Goal: Information Seeking & Learning: Learn about a topic

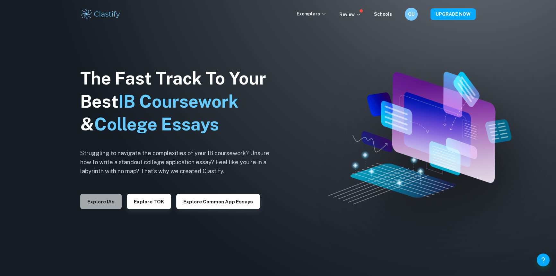
click at [106, 205] on button "Explore IAs" at bounding box center [100, 201] width 41 height 15
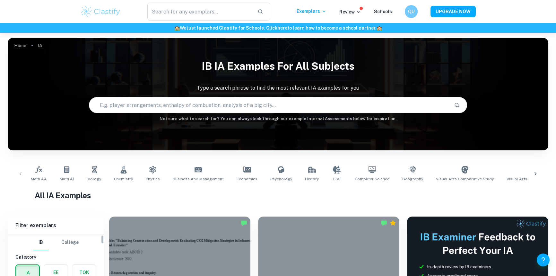
scroll to position [87, 0]
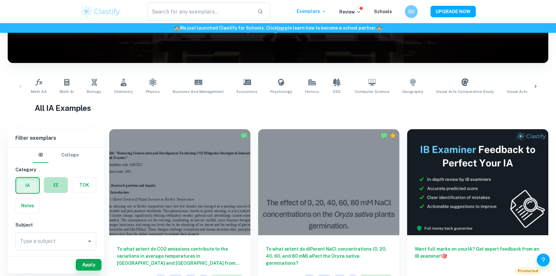
drag, startPoint x: 55, startPoint y: 183, endPoint x: 55, endPoint y: 210, distance: 27.3
click at [55, 210] on div "IA EE TOK Notes" at bounding box center [54, 193] width 85 height 40
click at [64, 250] on div "Type a subject Type a subject" at bounding box center [55, 242] width 81 height 21
click at [64, 242] on input "Type a subject" at bounding box center [51, 241] width 66 height 12
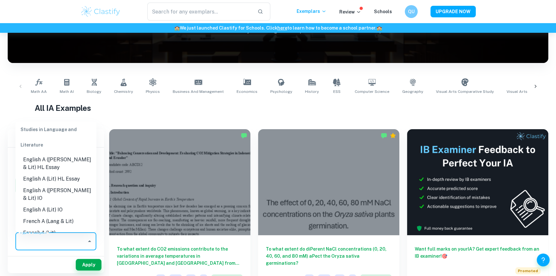
scroll to position [58, 0]
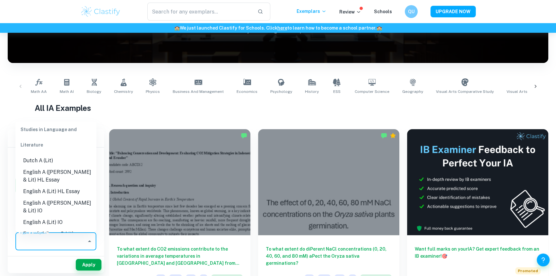
click at [74, 216] on li "English A (Lit) IO" at bounding box center [55, 222] width 81 height 12
type input "English A (Lit) IO"
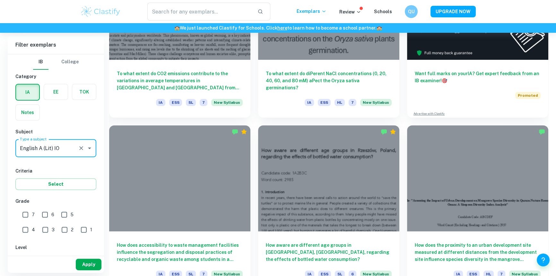
click at [83, 260] on button "Apply" at bounding box center [89, 265] width 26 height 12
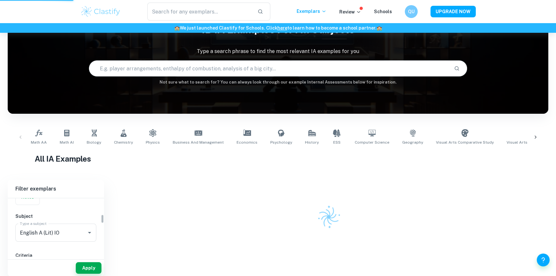
scroll to position [117, 0]
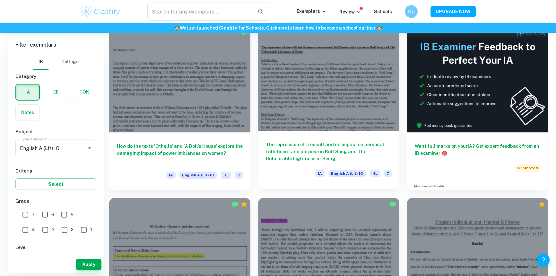
scroll to position [146, 0]
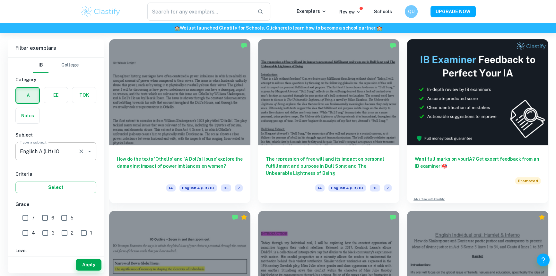
click at [81, 151] on icon "Clear" at bounding box center [81, 151] width 6 height 6
click at [90, 154] on icon "Open" at bounding box center [90, 151] width 8 height 8
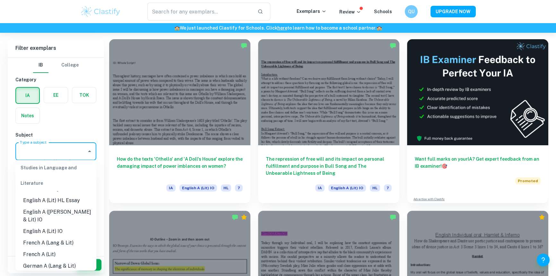
scroll to position [58, 0]
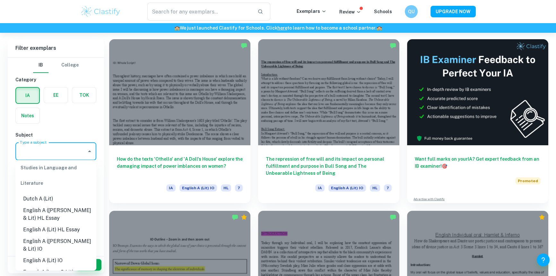
click at [76, 228] on li "English A (Lit) HL Essay" at bounding box center [55, 230] width 81 height 12
type input "English A (Lit) HL Essay"
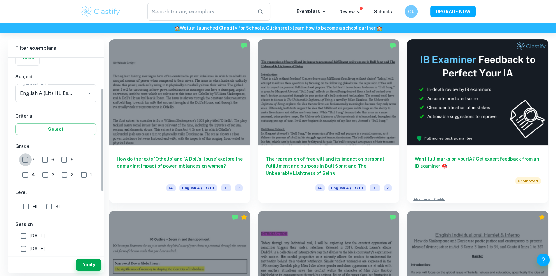
click at [22, 154] on input "7" at bounding box center [25, 159] width 13 height 13
checkbox input "true"
click at [28, 202] on input "HL" at bounding box center [26, 206] width 13 height 13
checkbox input "true"
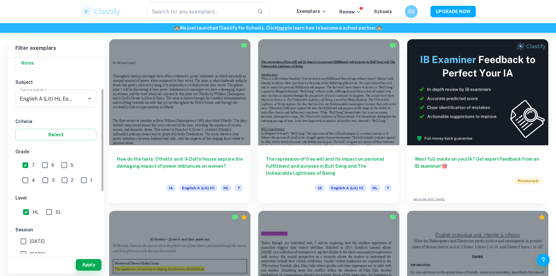
scroll to position [29, 0]
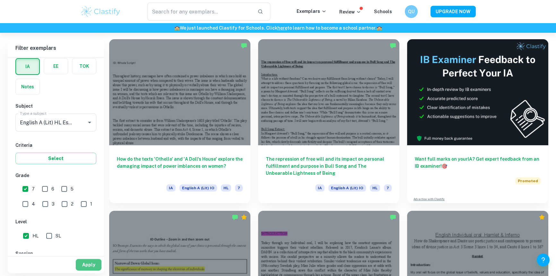
click at [85, 259] on button "Apply" at bounding box center [89, 265] width 26 height 12
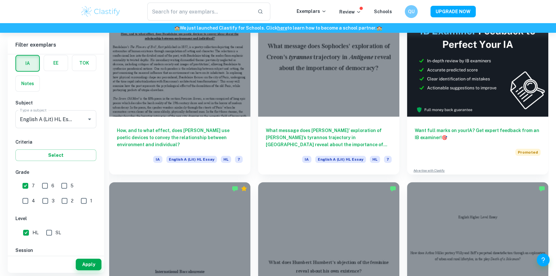
scroll to position [292, 0]
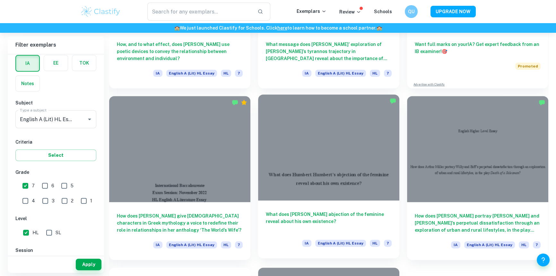
click at [307, 172] on div at bounding box center [328, 147] width 141 height 106
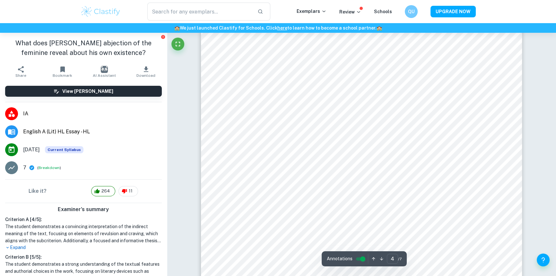
scroll to position [1518, 0]
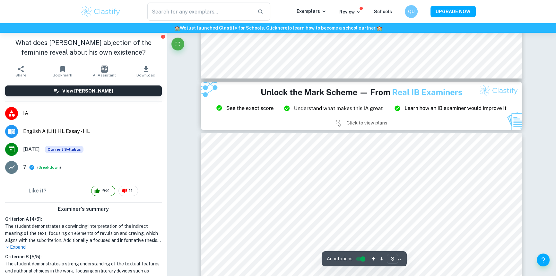
type input "2"
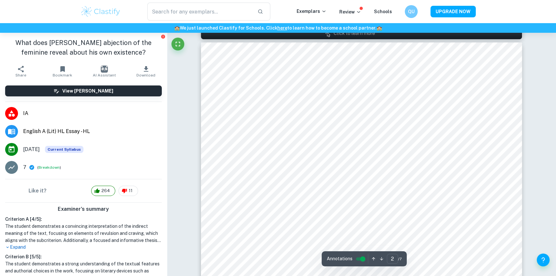
scroll to position [496, 0]
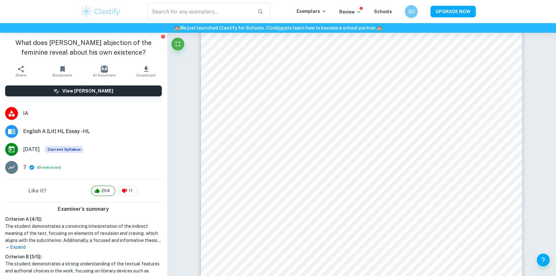
drag, startPoint x: 158, startPoint y: 35, endPoint x: 94, endPoint y: 181, distance: 160.1
click at [134, 143] on aside "What does [PERSON_NAME] abjection of the feminine reveal about his own existenc…" at bounding box center [83, 154] width 167 height 243
click at [101, 192] on span "264" at bounding box center [105, 191] width 15 height 6
click at [102, 186] on div "263" at bounding box center [103, 191] width 24 height 10
click at [47, 168] on button "Breakdown" at bounding box center [49, 167] width 21 height 6
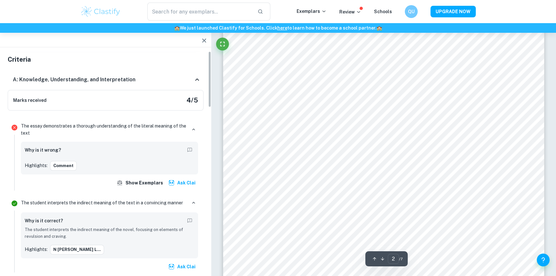
scroll to position [87, 0]
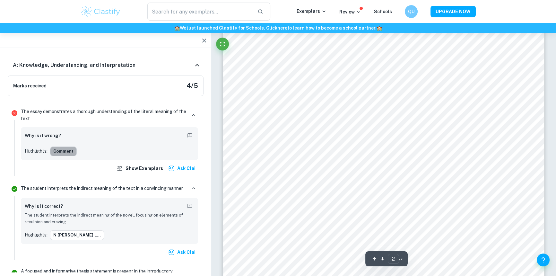
click at [70, 151] on button "Comment" at bounding box center [63, 151] width 27 height 10
click at [118, 224] on p "The student interprets the indirect meaning of the novel, focusing on elements …" at bounding box center [110, 218] width 170 height 13
click at [199, 39] on button "button" at bounding box center [204, 40] width 13 height 13
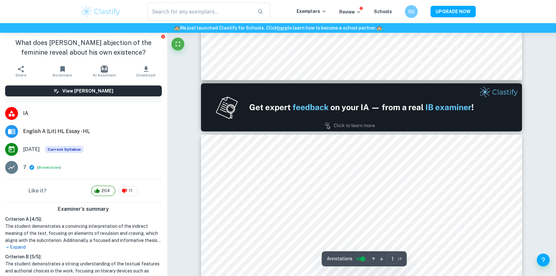
type input "2"
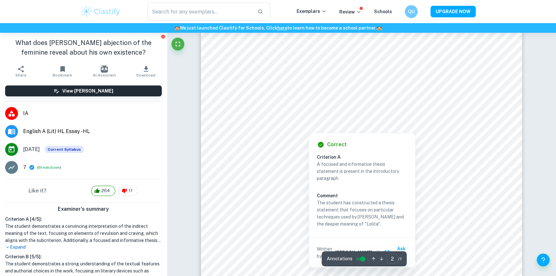
scroll to position [575, 0]
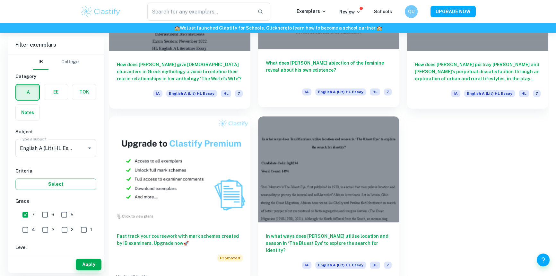
scroll to position [447, 0]
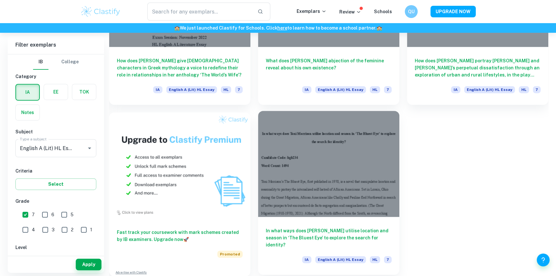
click at [354, 180] on div at bounding box center [328, 164] width 141 height 106
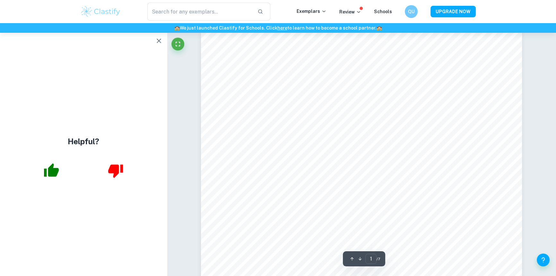
scroll to position [117, 0]
click at [52, 164] on icon "button" at bounding box center [51, 169] width 15 height 13
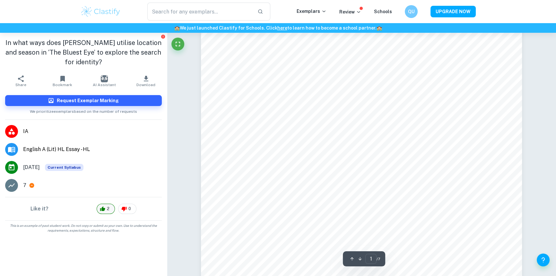
click at [103, 208] on span "2" at bounding box center [108, 209] width 10 height 6
click at [100, 209] on icon at bounding box center [102, 209] width 5 height 8
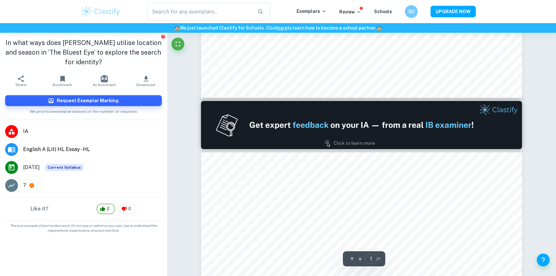
type input "2"
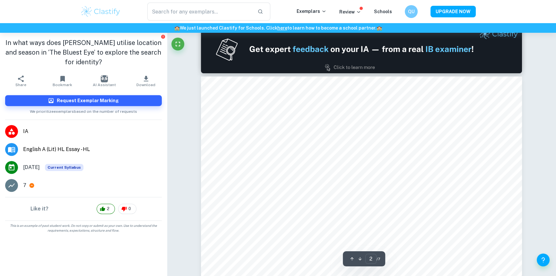
scroll to position [438, 0]
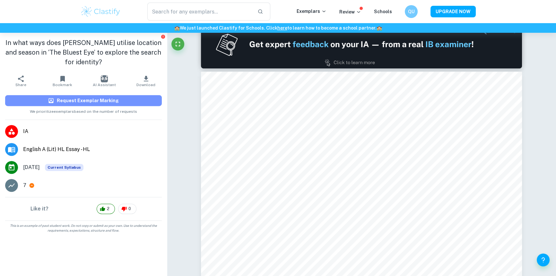
click at [126, 101] on button "Request Exemplar Marking" at bounding box center [83, 100] width 157 height 11
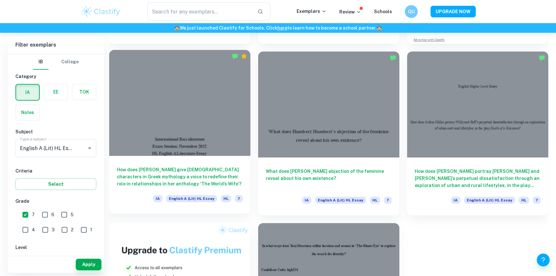
scroll to position [330, 0]
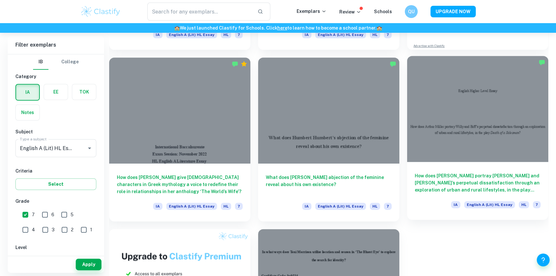
click at [459, 125] on div at bounding box center [477, 109] width 141 height 106
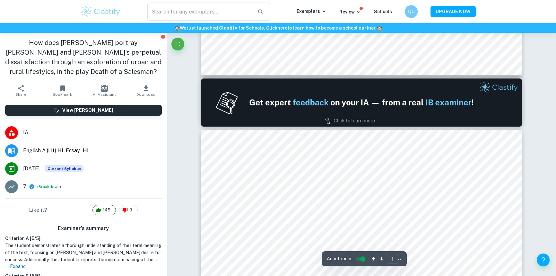
type input "2"
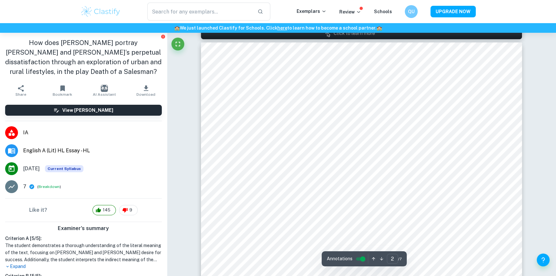
scroll to position [496, 0]
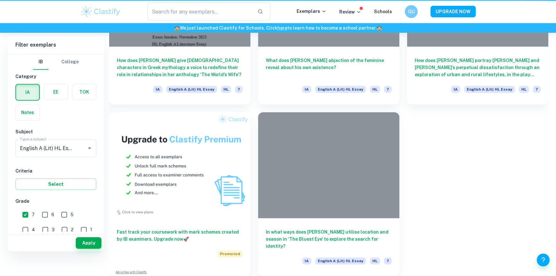
scroll to position [159, 0]
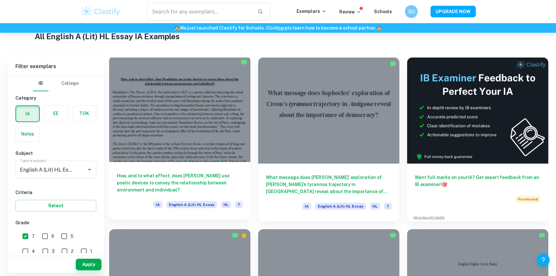
click at [181, 110] on div at bounding box center [179, 109] width 141 height 106
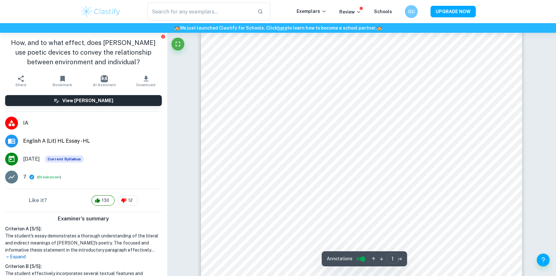
scroll to position [58, 0]
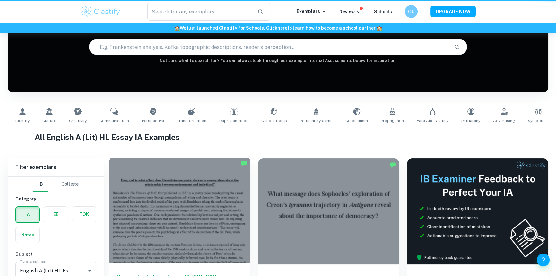
scroll to position [159, 0]
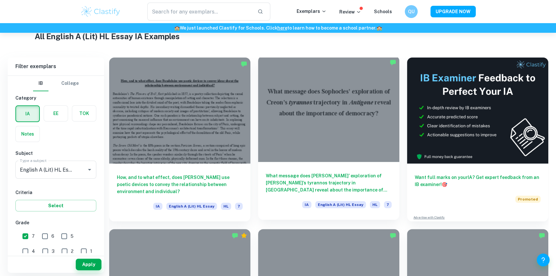
click at [326, 112] on div at bounding box center [328, 109] width 141 height 106
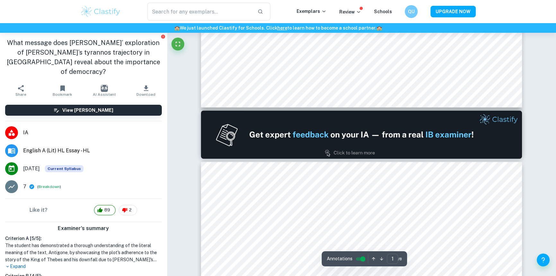
type input "2"
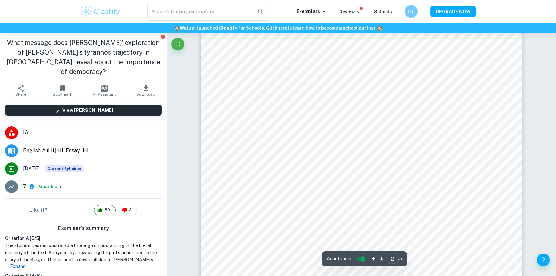
scroll to position [555, 0]
